Goal: Task Accomplishment & Management: Manage account settings

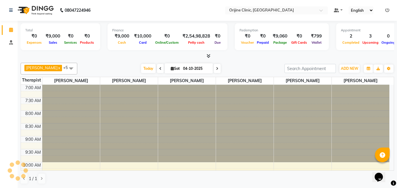
scroll to position [145, 0]
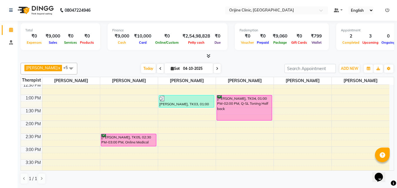
click at [217, 70] on icon at bounding box center [217, 69] width 2 height 4
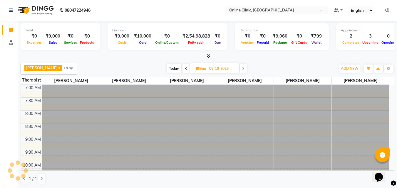
scroll to position [233, 0]
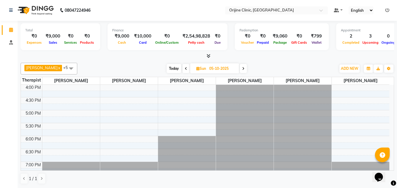
click at [246, 69] on span at bounding box center [243, 68] width 7 height 9
type input "[DATE]"
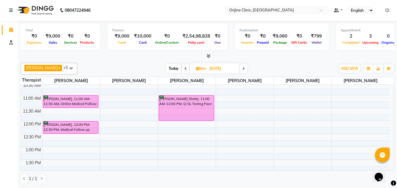
scroll to position [90, 0]
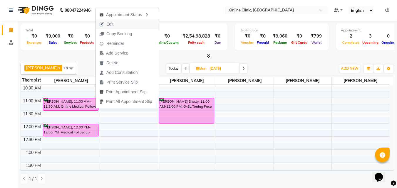
click at [121, 25] on button "Edit" at bounding box center [127, 24] width 63 height 10
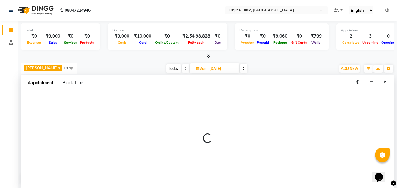
select select "10774"
select select "660"
select select "confirm booking"
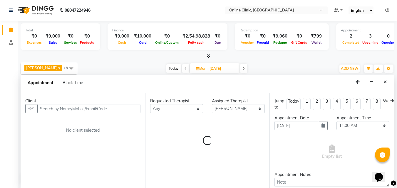
scroll to position [233, 0]
select select "1131"
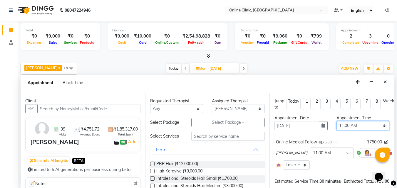
click at [379, 125] on select "Select 08:00 AM 08:15 AM 08:30 AM 08:45 AM 09:00 AM 09:15 AM 09:30 AM 09:45 AM …" at bounding box center [363, 125] width 53 height 9
select select "990"
click at [337, 121] on select "Select 08:00 AM 08:15 AM 08:30 AM 08:45 AM 09:00 AM 09:15 AM 09:30 AM 09:45 AM …" at bounding box center [363, 125] width 53 height 9
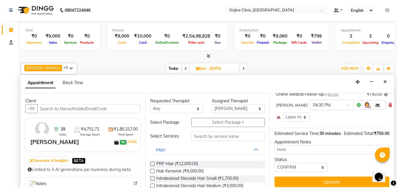
scroll to position [63, 0]
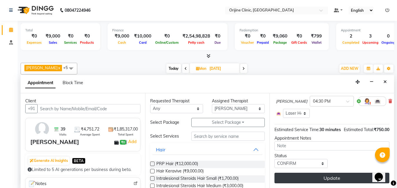
click at [338, 175] on button "Update" at bounding box center [332, 178] width 115 height 11
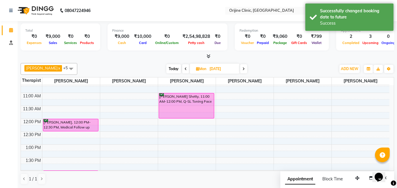
scroll to position [98, 0]
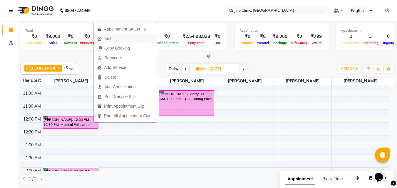
click at [104, 39] on span "Edit" at bounding box center [104, 39] width 21 height 10
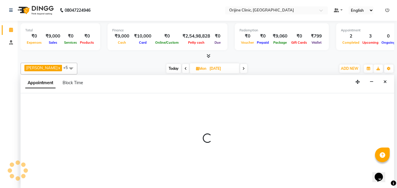
scroll to position [0, 0]
select select "10774"
select select "720"
select select "confirm booking"
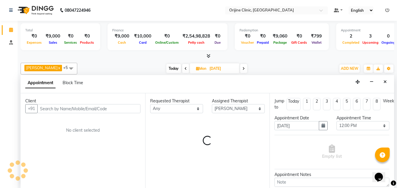
scroll to position [233, 0]
select select "746"
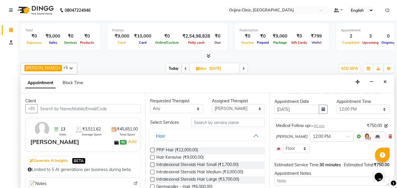
scroll to position [17, 0]
click at [389, 138] on icon at bounding box center [391, 136] width 4 height 4
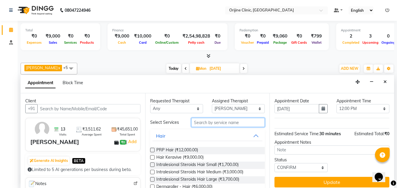
click at [217, 121] on input "text" at bounding box center [227, 122] width 73 height 9
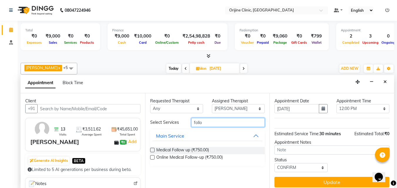
type input "follo"
click at [152, 158] on label at bounding box center [152, 157] width 4 height 4
click at [152, 158] on input "checkbox" at bounding box center [152, 158] width 4 height 4
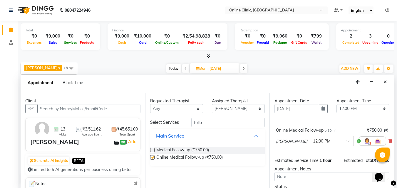
checkbox input "false"
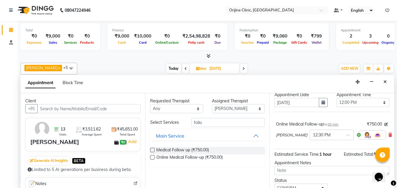
scroll to position [53, 0]
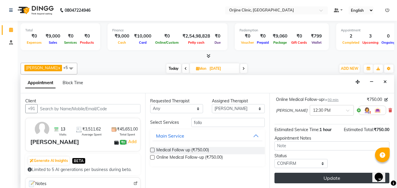
click at [336, 175] on button "Update" at bounding box center [332, 178] width 115 height 11
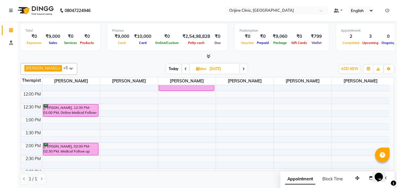
scroll to position [127, 0]
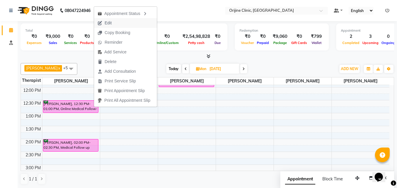
click at [114, 22] on span "Edit" at bounding box center [104, 23] width 21 height 10
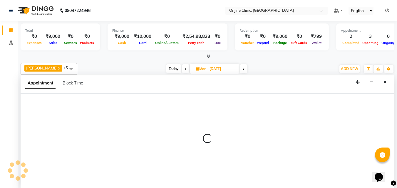
scroll to position [0, 0]
select select "tentative"
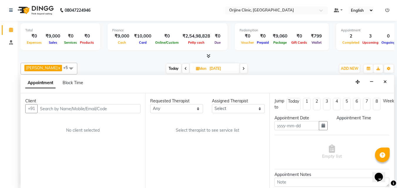
type input "[DATE]"
select select "10774"
select select "confirm booking"
select select "750"
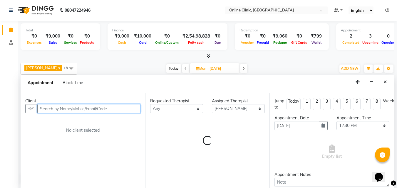
scroll to position [250, 0]
select select "1133"
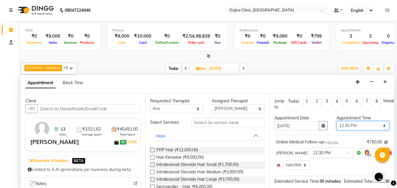
click at [380, 126] on select "Select 08:00 AM 08:15 AM 08:30 AM 08:45 AM 09:00 AM 09:15 AM 09:30 AM 09:45 AM …" at bounding box center [363, 125] width 53 height 9
select select "810"
click at [337, 121] on select "Select 08:00 AM 08:15 AM 08:30 AM 08:45 AM 09:00 AM 09:15 AM 09:30 AM 09:45 AM …" at bounding box center [363, 125] width 53 height 9
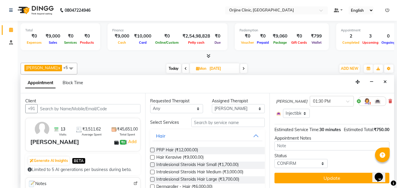
scroll to position [63, 0]
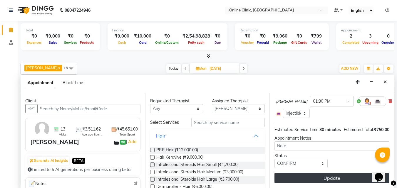
click at [349, 175] on button "Update" at bounding box center [332, 178] width 115 height 11
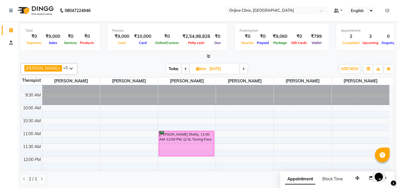
scroll to position [96, 0]
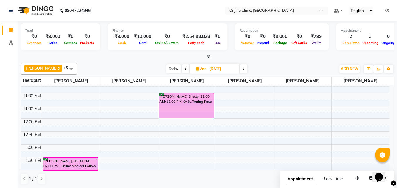
click at [199, 71] on span "[DATE]" at bounding box center [215, 69] width 50 height 10
click at [198, 68] on icon at bounding box center [197, 69] width 3 height 4
select select "10"
select select "2025"
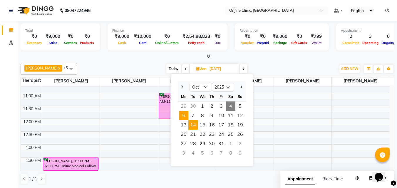
click at [195, 123] on span "14" at bounding box center [192, 124] width 9 height 9
type input "[DATE]"
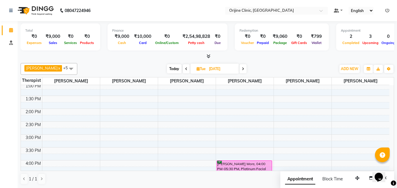
scroll to position [149, 0]
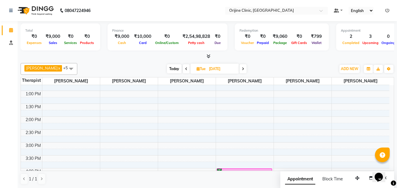
click at [200, 70] on icon at bounding box center [198, 69] width 3 height 4
select select "10"
select select "2025"
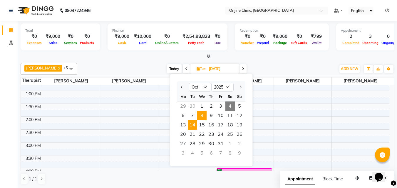
click at [201, 119] on span "8" at bounding box center [201, 115] width 9 height 9
type input "[DATE]"
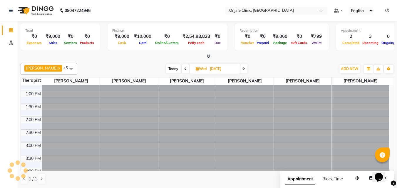
scroll to position [250, 0]
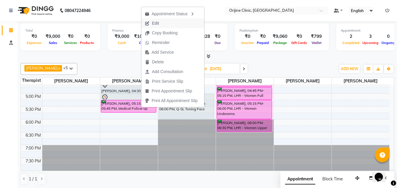
click at [161, 25] on span "Edit" at bounding box center [151, 24] width 21 height 10
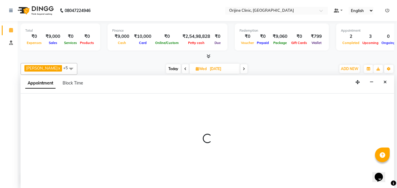
scroll to position [0, 0]
select select "tentative"
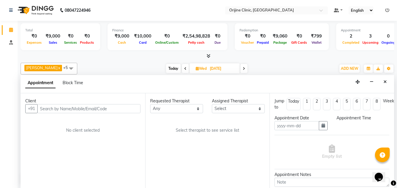
type input "[DATE]"
select select "10775"
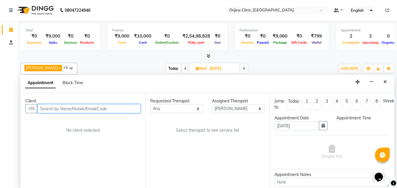
scroll to position [250, 0]
select select "confirm booking"
select select "900"
select select "1133"
select select "746"
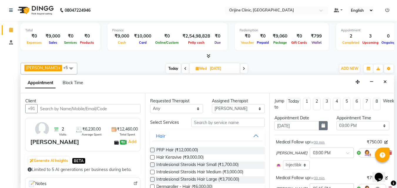
click at [322, 126] on icon "button" at bounding box center [324, 126] width 4 height 4
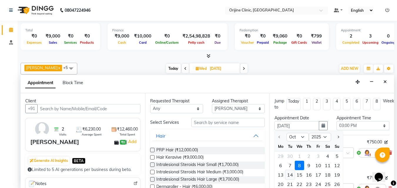
click at [292, 176] on div "14" at bounding box center [289, 174] width 9 height 9
type input "[DATE]"
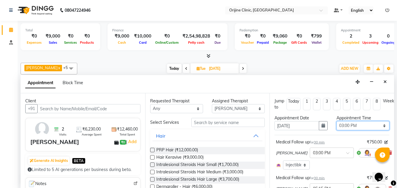
click at [348, 128] on select "Select 08:00 AM 08:15 AM 08:30 AM 08:45 AM 09:00 AM 09:15 AM 09:30 AM 09:45 AM …" at bounding box center [363, 125] width 53 height 9
select select "870"
click at [337, 121] on select "Select 08:00 AM 08:15 AM 08:30 AM 08:45 AM 09:00 AM 09:15 AM 09:30 AM 09:45 AM …" at bounding box center [363, 125] width 53 height 9
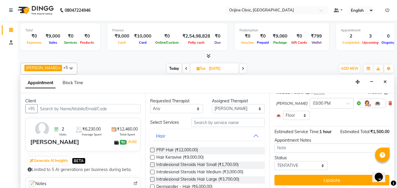
scroll to position [87, 0]
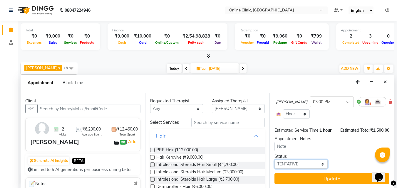
click at [312, 168] on select "Select TENTATIVE CONFIRM UPCOMING" at bounding box center [301, 164] width 53 height 9
select select "confirm booking"
click at [275, 162] on select "Select TENTATIVE CONFIRM UPCOMING" at bounding box center [301, 164] width 53 height 9
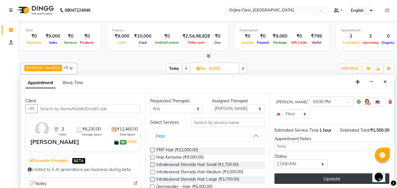
click at [339, 181] on button "Update" at bounding box center [332, 179] width 115 height 11
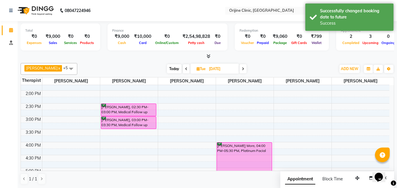
scroll to position [177, 0]
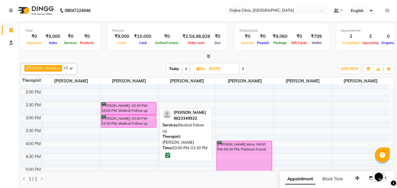
click at [150, 125] on div "[PERSON_NAME], 03:00 PM-03:30 PM, Medical Follow up" at bounding box center [128, 122] width 55 height 12
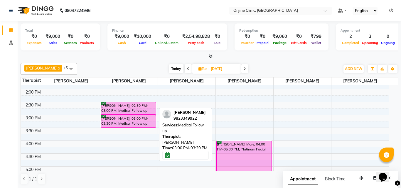
select select "6"
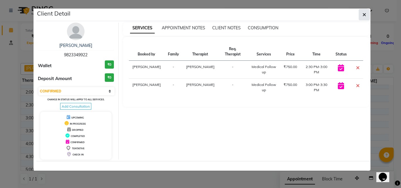
click at [365, 13] on icon "button" at bounding box center [365, 14] width 4 height 5
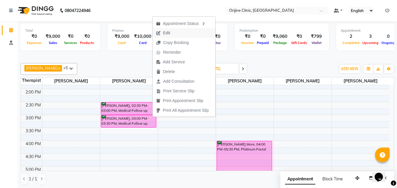
click at [176, 33] on button "Edit" at bounding box center [184, 33] width 63 height 10
select select "tentative"
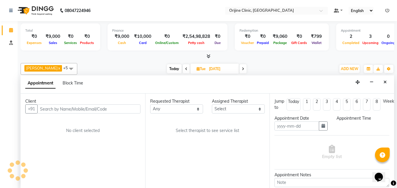
type input "[DATE]"
select select "10775"
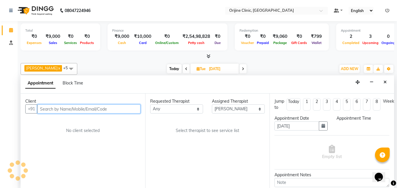
scroll to position [0, 0]
select select "confirm booking"
select select "870"
select select "746"
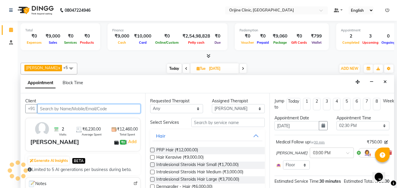
select select "1133"
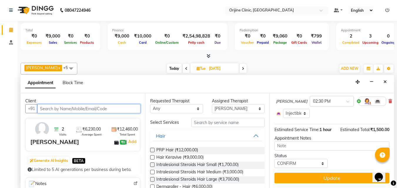
scroll to position [86, 0]
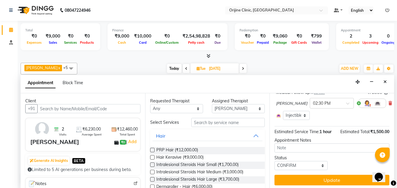
drag, startPoint x: 394, startPoint y: 152, endPoint x: 392, endPoint y: 130, distance: 21.8
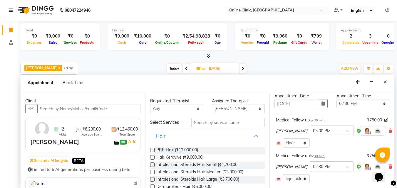
scroll to position [23, 0]
click at [384, 132] on div "Medical Follow up for 30 min ₹750.00 [PERSON_NAME] × 03:00 PM Select Room Floor…" at bounding box center [332, 132] width 115 height 34
click at [389, 130] on icon at bounding box center [391, 130] width 4 height 4
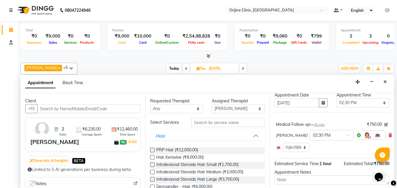
drag, startPoint x: 394, startPoint y: 140, endPoint x: 395, endPoint y: 158, distance: 17.4
click at [395, 158] on div "Total ₹0 Expenses ₹9,000 Sales ₹0 Services ₹0 Products Finance ₹9,000 Cash ₹10,…" at bounding box center [207, 105] width 379 height 168
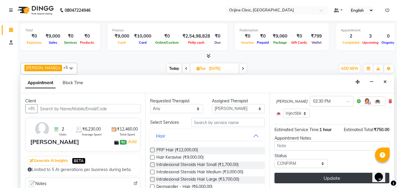
click at [342, 173] on button "Update" at bounding box center [332, 178] width 115 height 11
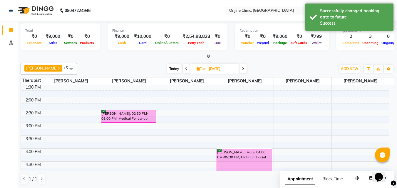
scroll to position [165, 0]
